Goal: Information Seeking & Learning: Learn about a topic

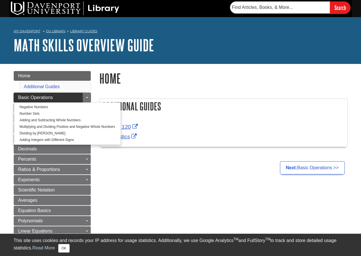
click at [51, 96] on span "Basic Operations" at bounding box center [35, 97] width 35 height 5
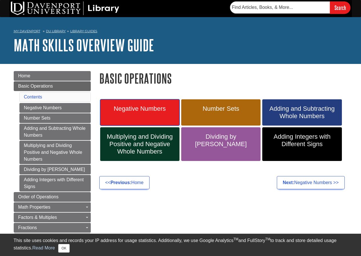
click at [139, 110] on span "Negative Numbers" at bounding box center [139, 108] width 71 height 7
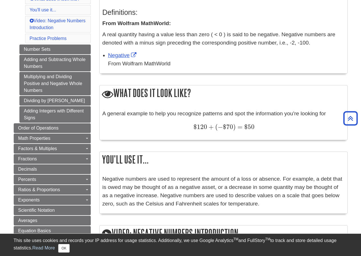
scroll to position [114, 0]
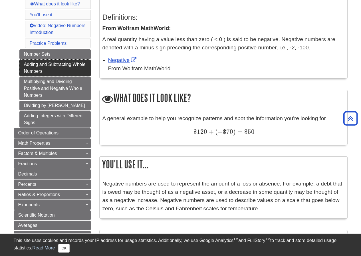
click at [58, 66] on link "Adding and Subtracting Whole Numbers" at bounding box center [54, 68] width 71 height 17
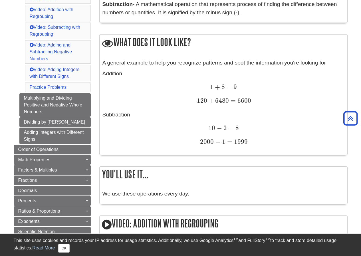
scroll to position [114, 0]
